Goal: Information Seeking & Learning: Understand process/instructions

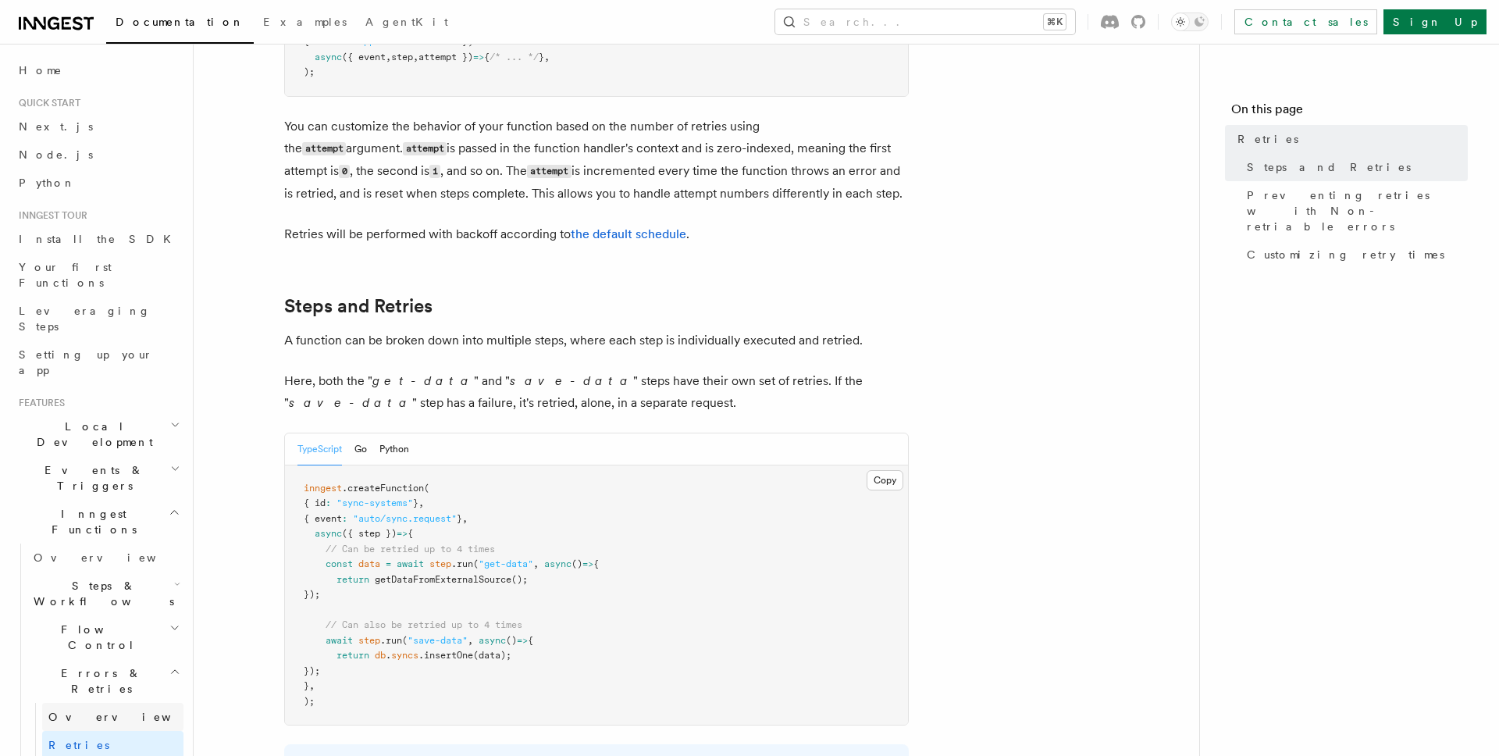
scroll to position [53, 0]
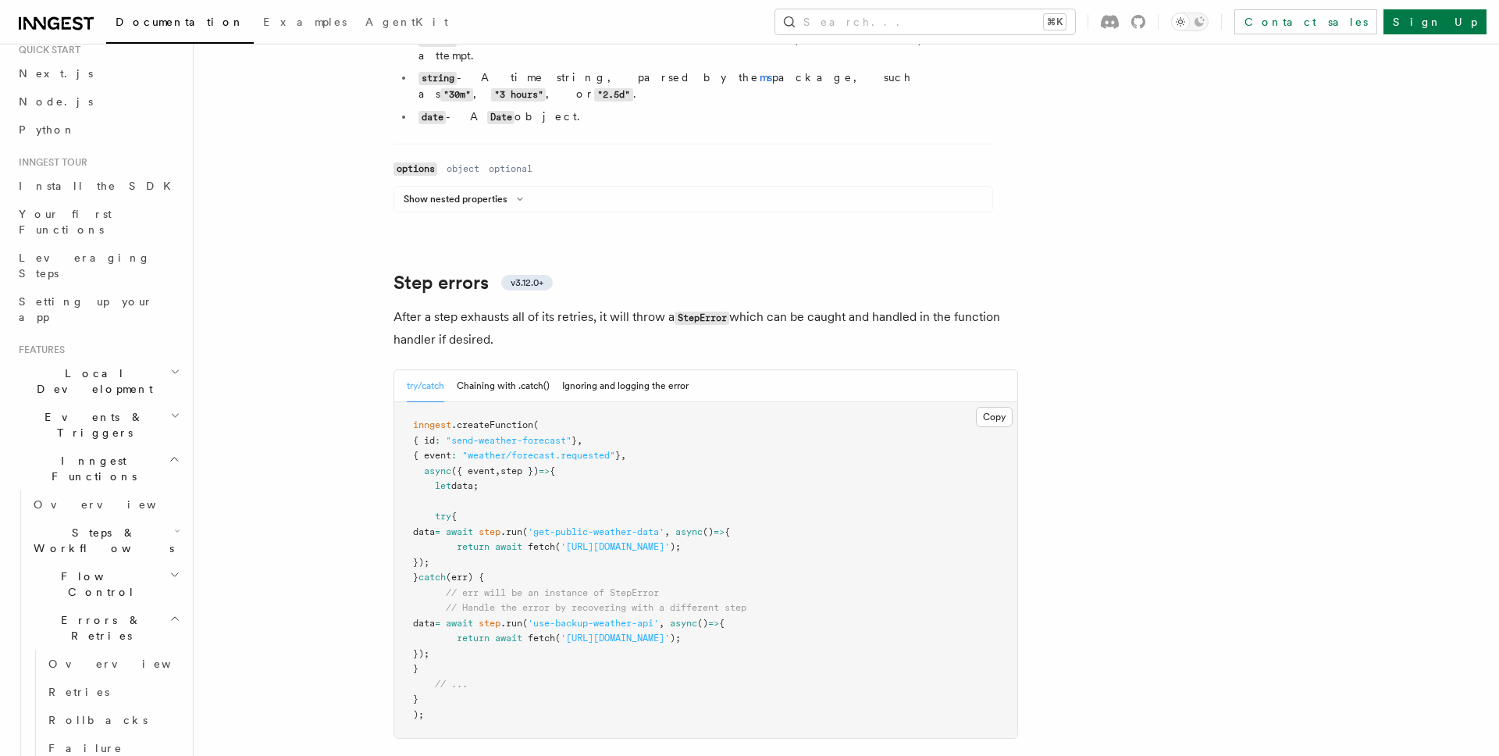
scroll to position [2276, 0]
click at [505, 367] on button "Chaining with .catch()" at bounding box center [503, 383] width 93 height 32
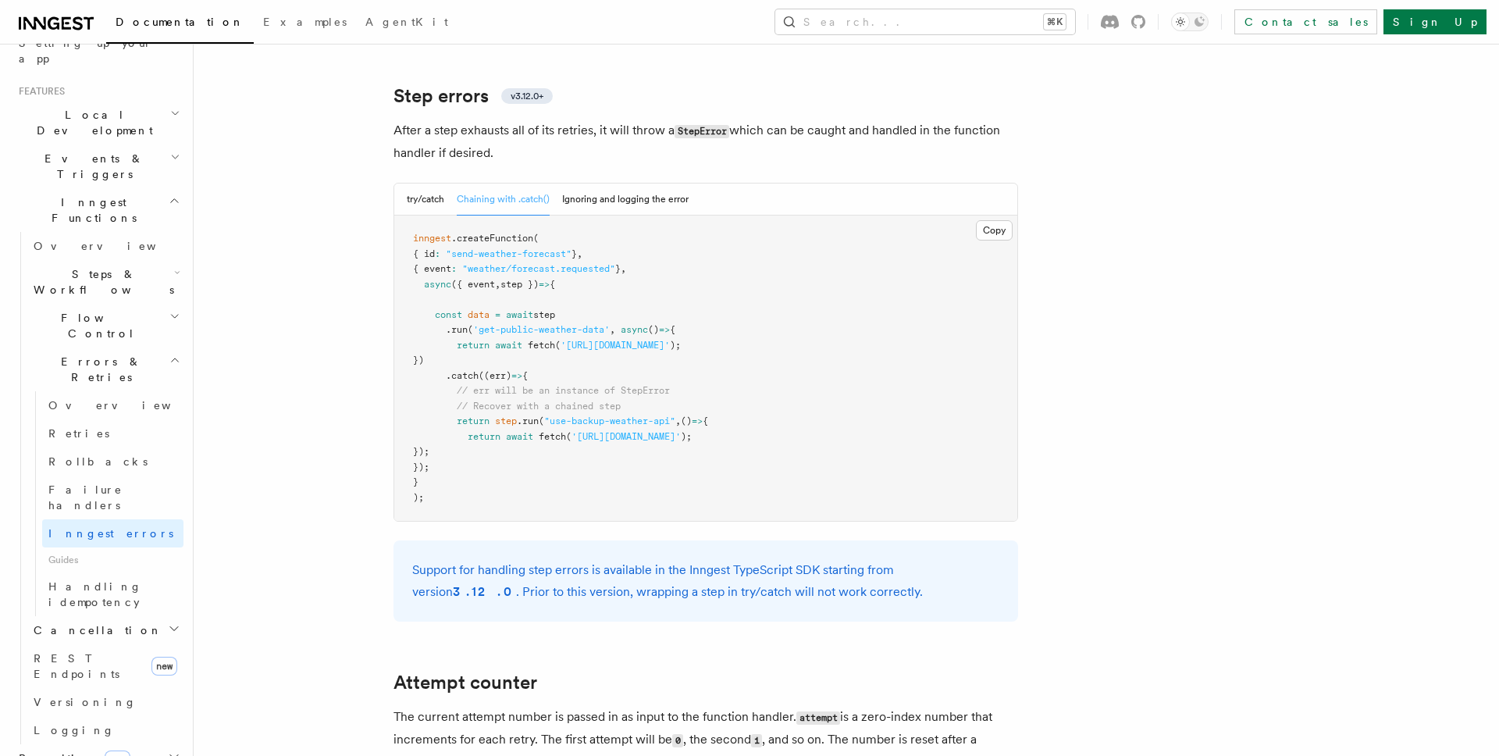
scroll to position [323, 0]
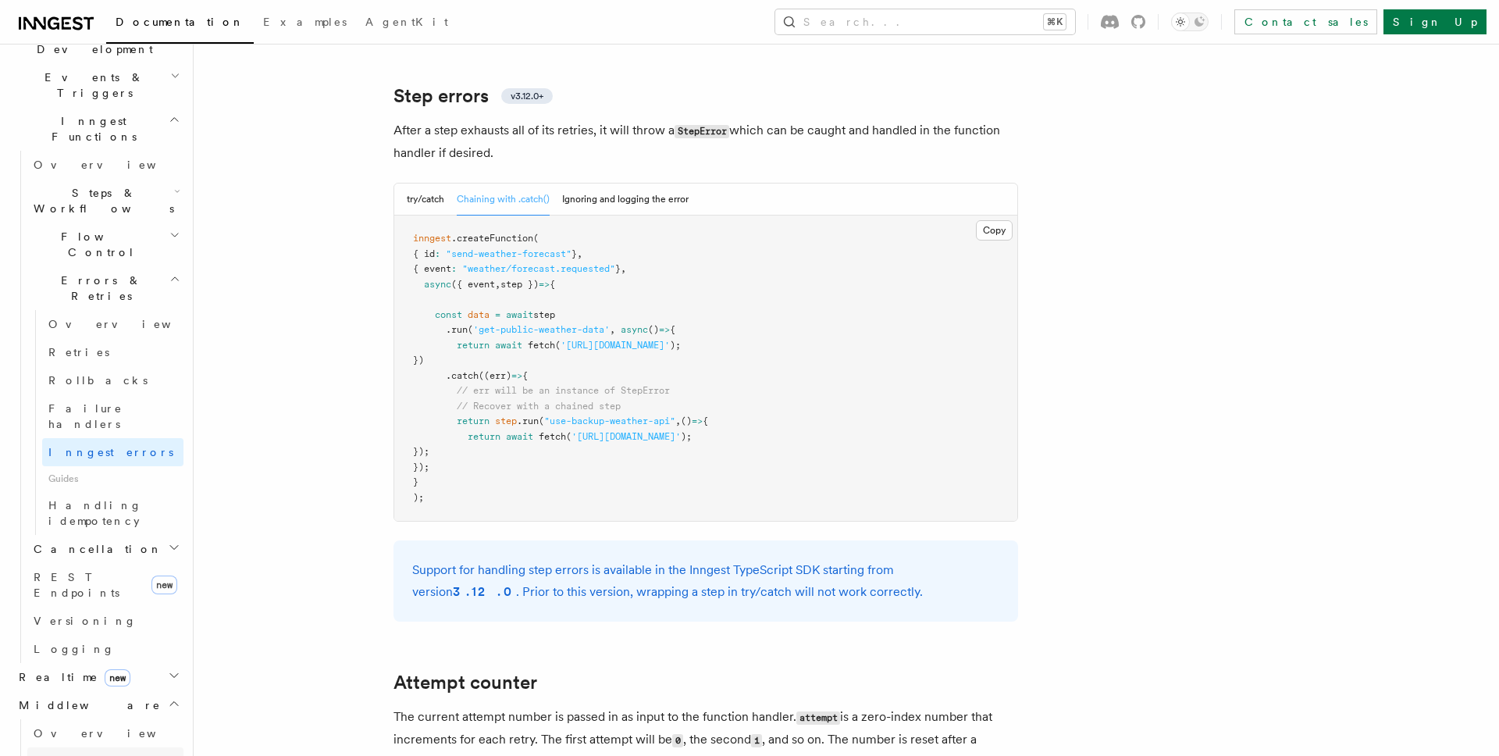
scroll to position [403, 0]
click at [71, 717] on span "Overview" at bounding box center [114, 723] width 161 height 12
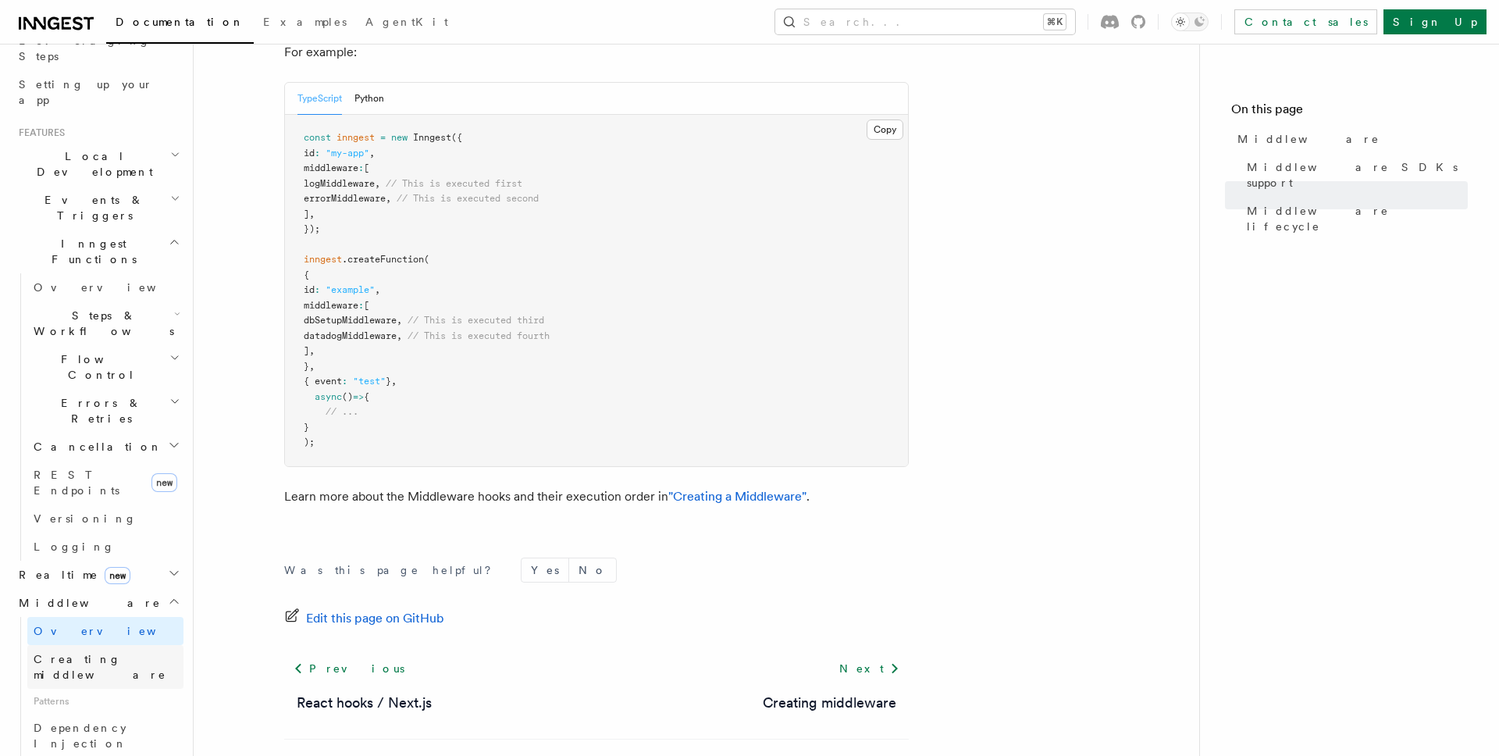
scroll to position [258, 0]
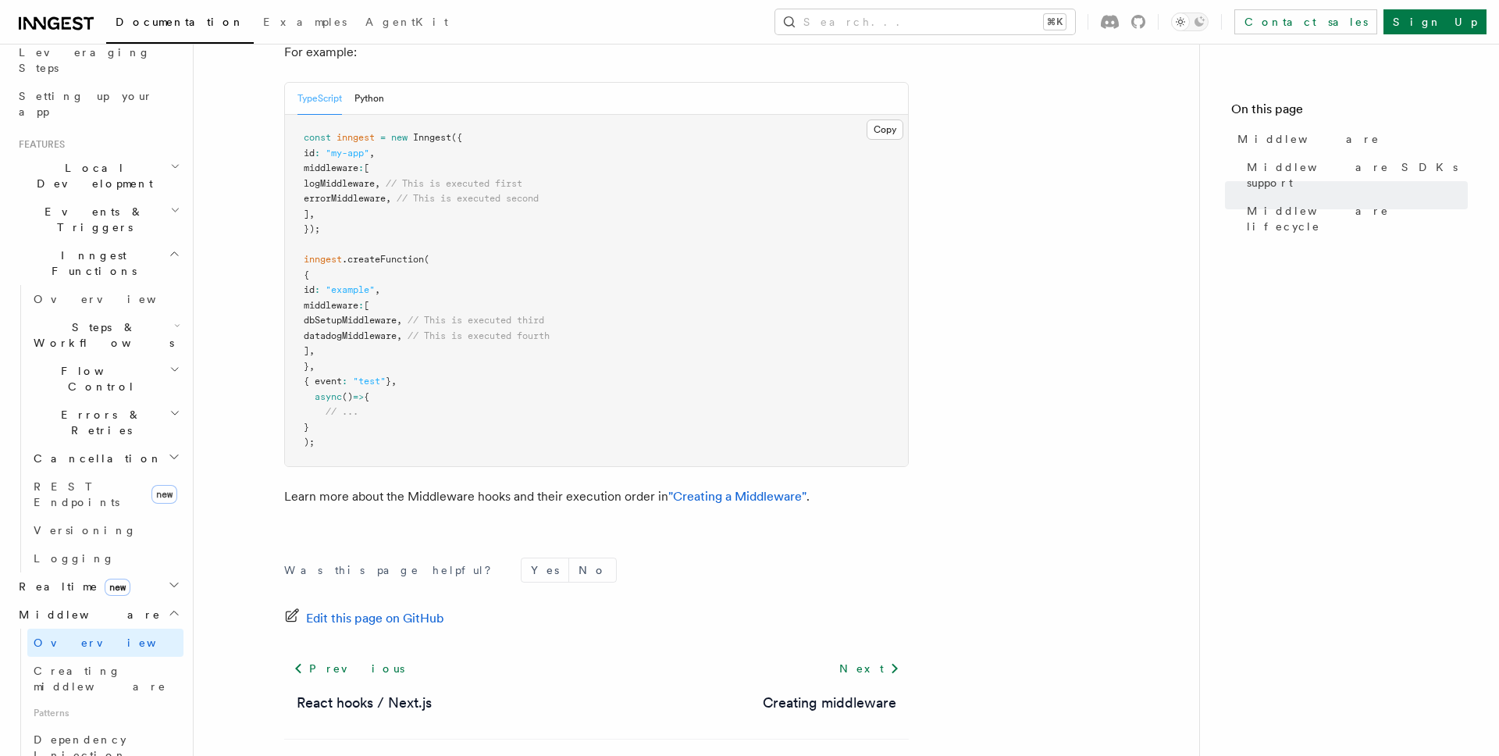
click at [158, 401] on h2 "Errors & Retries" at bounding box center [105, 423] width 156 height 44
click at [103, 472] on link "Retries" at bounding box center [112, 486] width 141 height 28
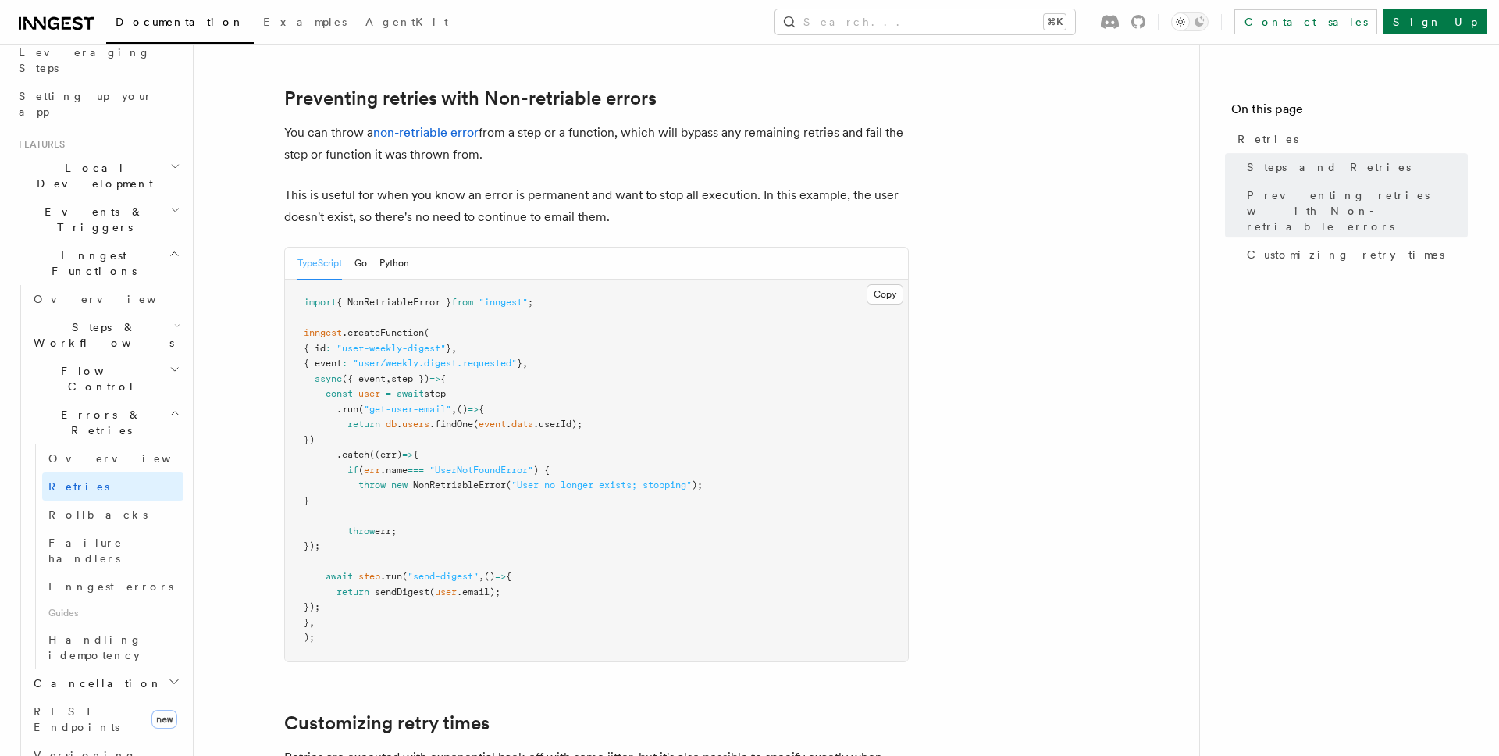
scroll to position [1403, 0]
click at [136, 313] on h2 "Steps & Workflows" at bounding box center [105, 335] width 156 height 44
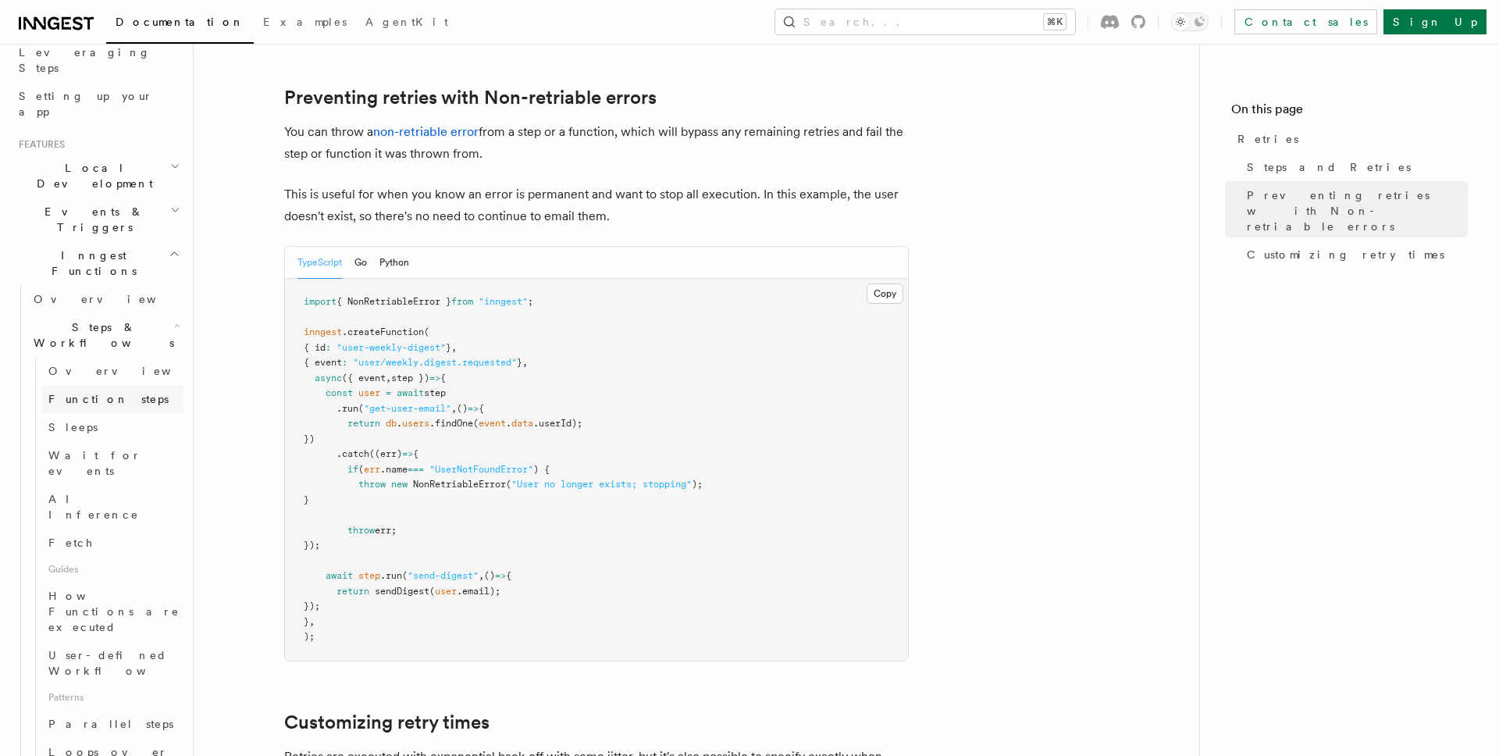
click at [112, 393] on span "Function steps" at bounding box center [108, 399] width 120 height 12
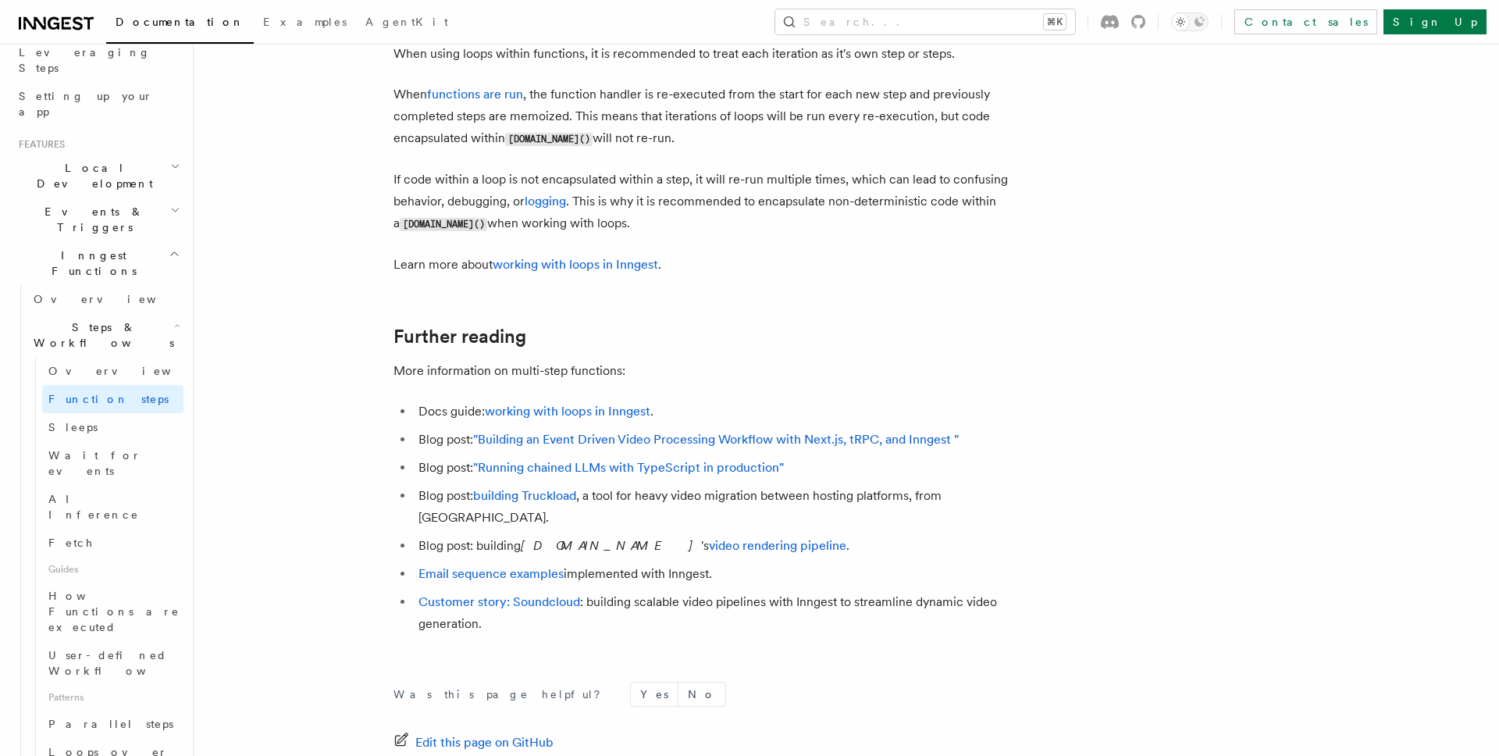
scroll to position [5060, 0]
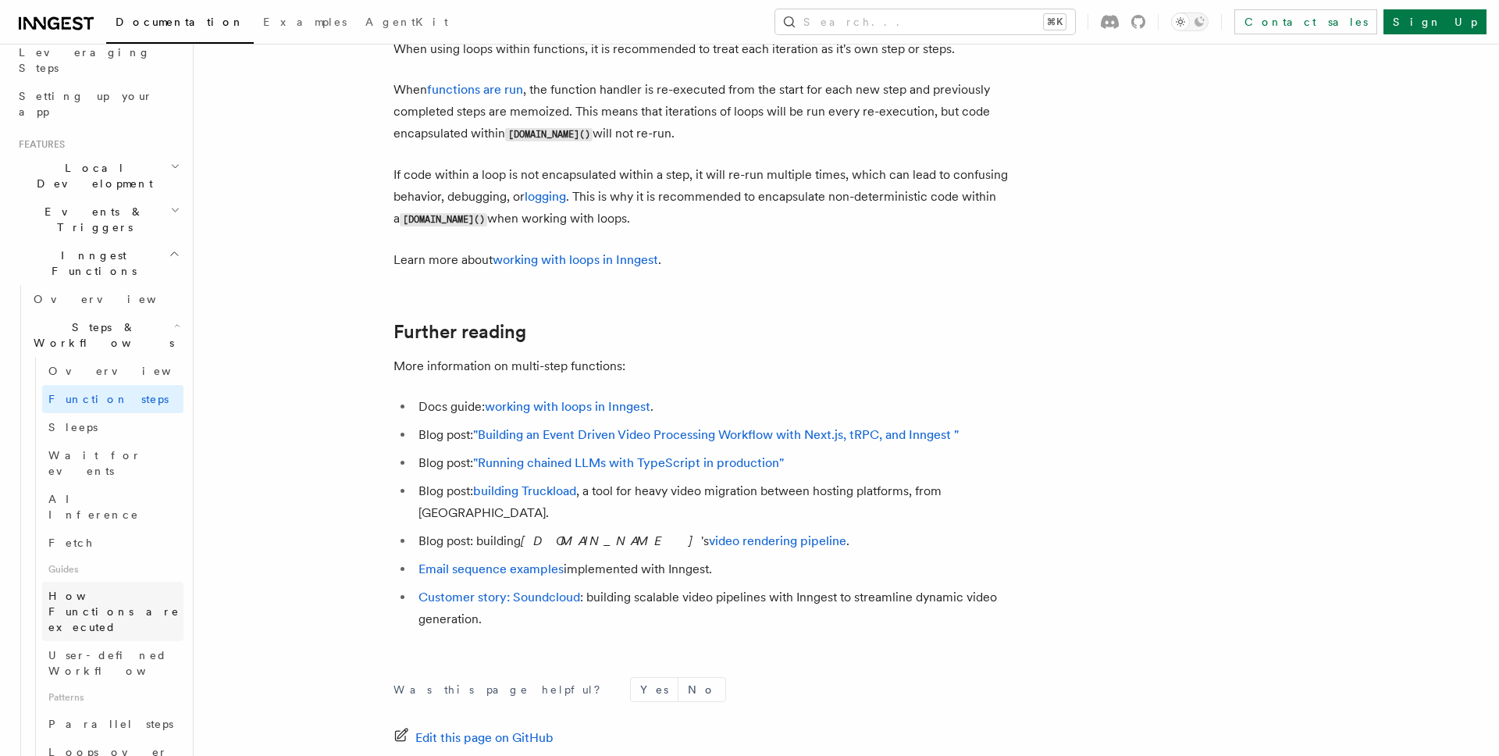
click at [92, 590] on span "How Functions are executed" at bounding box center [113, 612] width 131 height 44
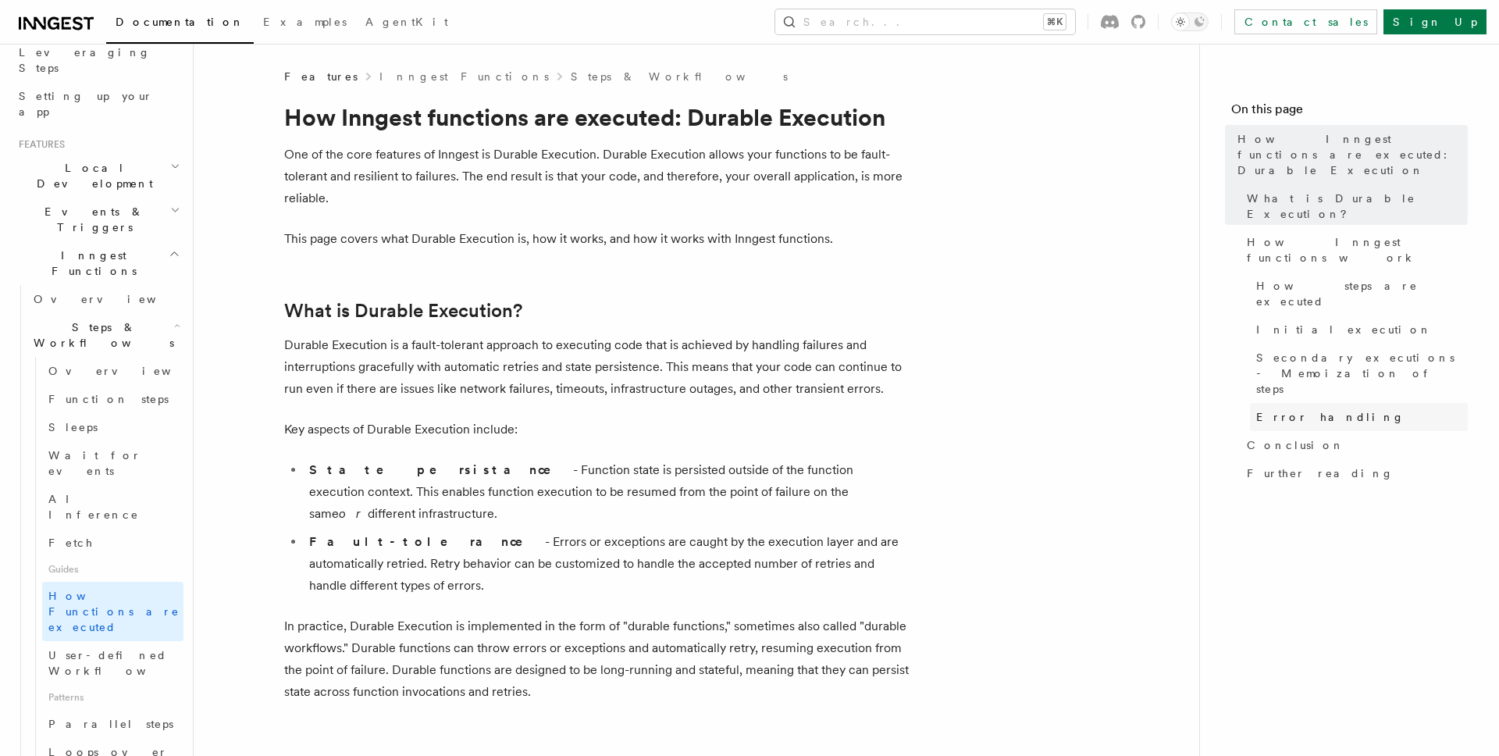
click at [1295, 409] on span "Error handling" at bounding box center [1331, 417] width 148 height 16
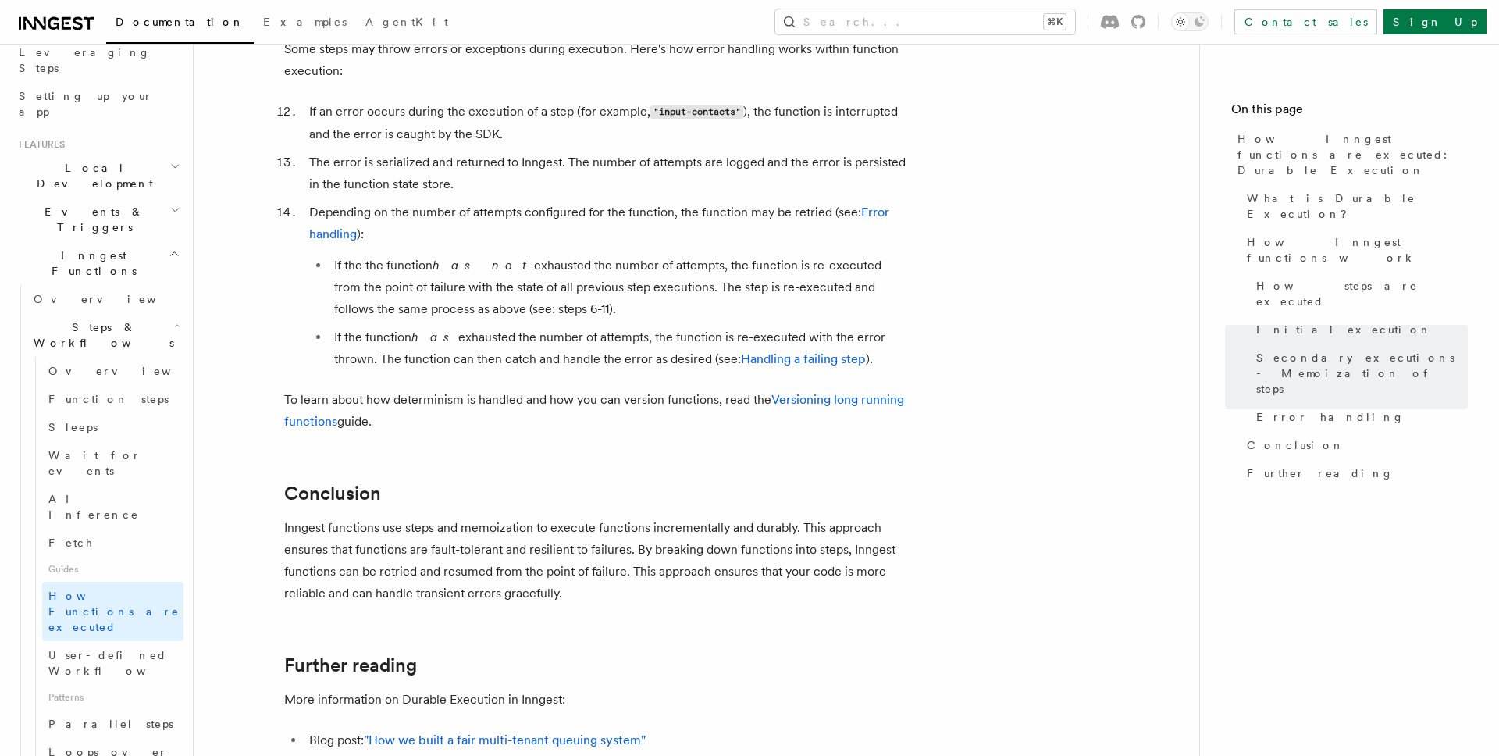
scroll to position [2616, 0]
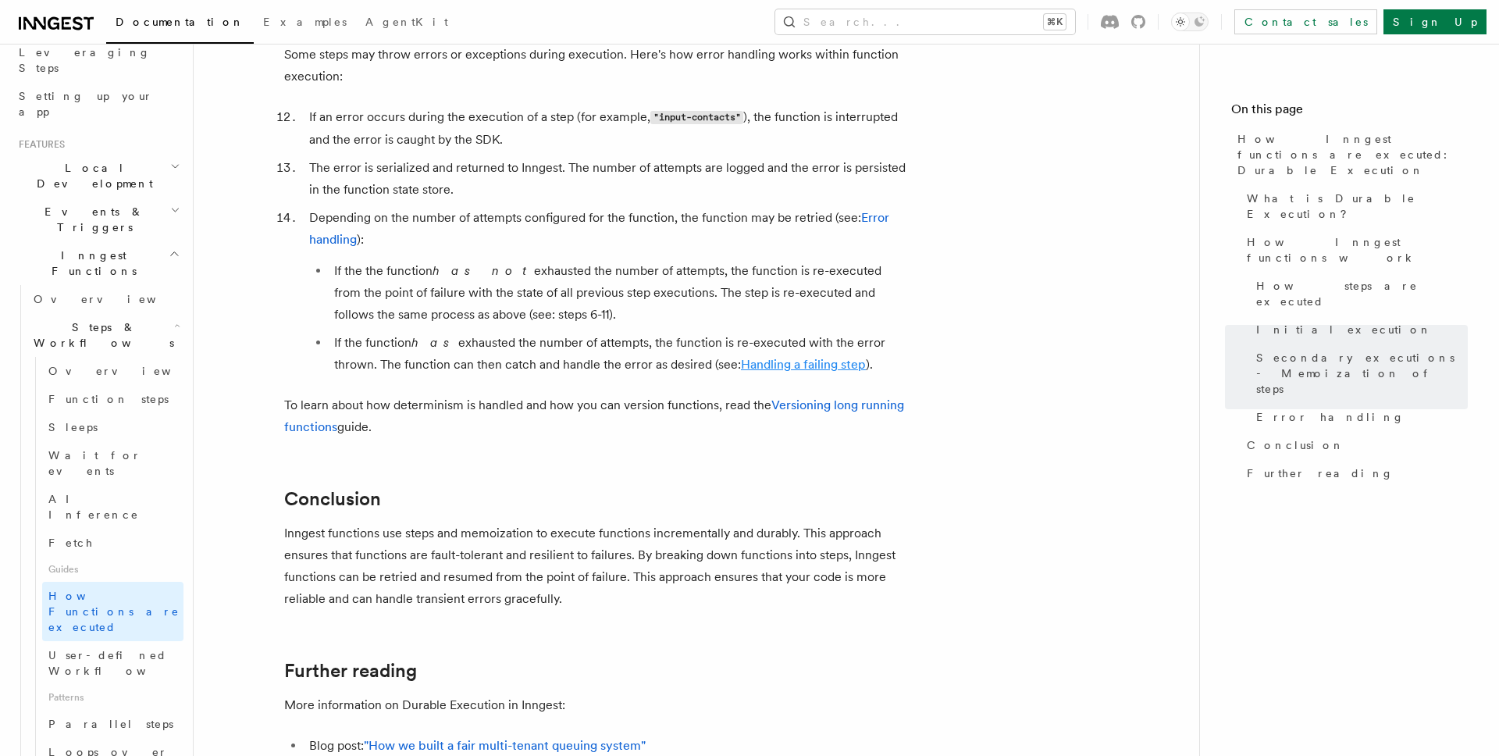
click at [761, 357] on link "Handling a failing step" at bounding box center [803, 364] width 125 height 15
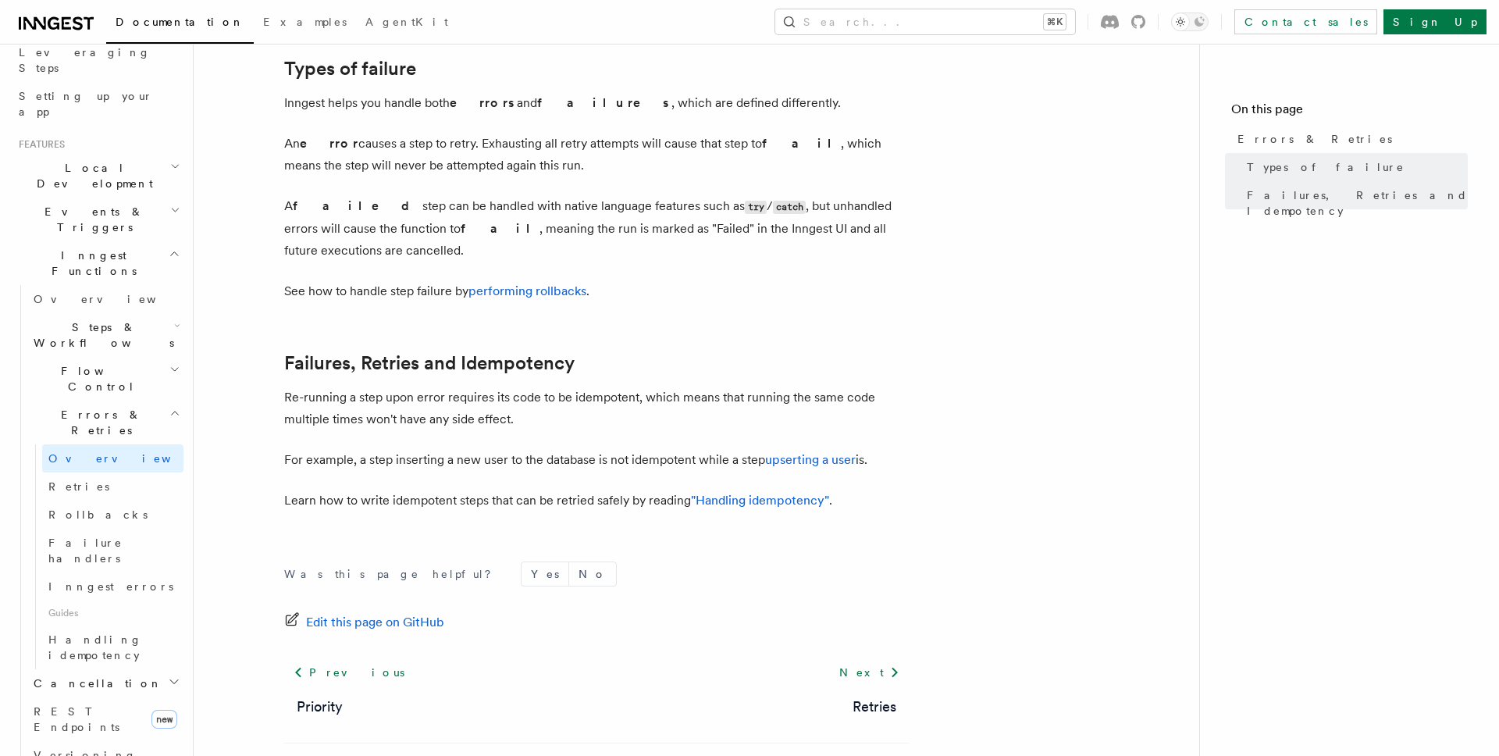
scroll to position [551, 0]
click at [868, 659] on link "Next" at bounding box center [869, 673] width 79 height 28
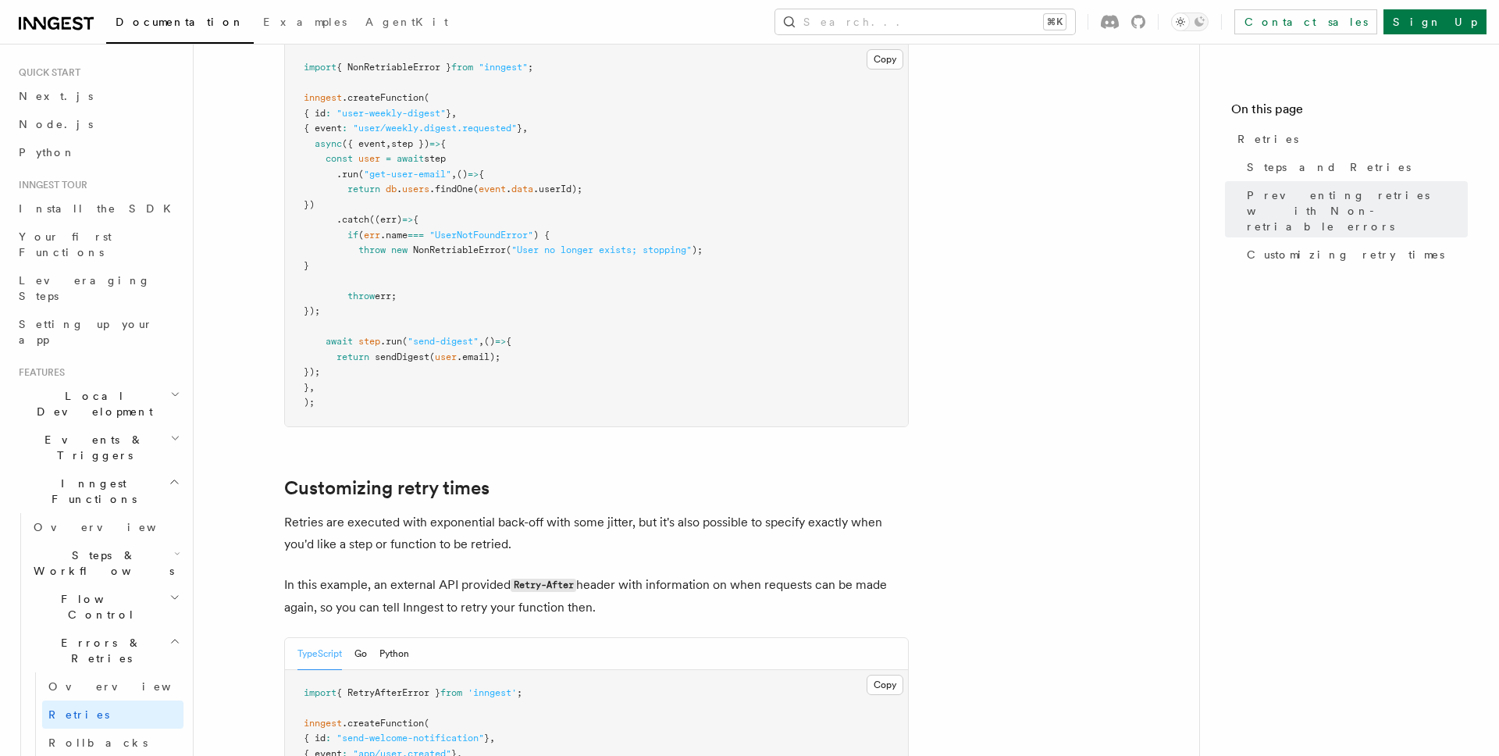
scroll to position [1634, 0]
